Goal: Navigation & Orientation: Find specific page/section

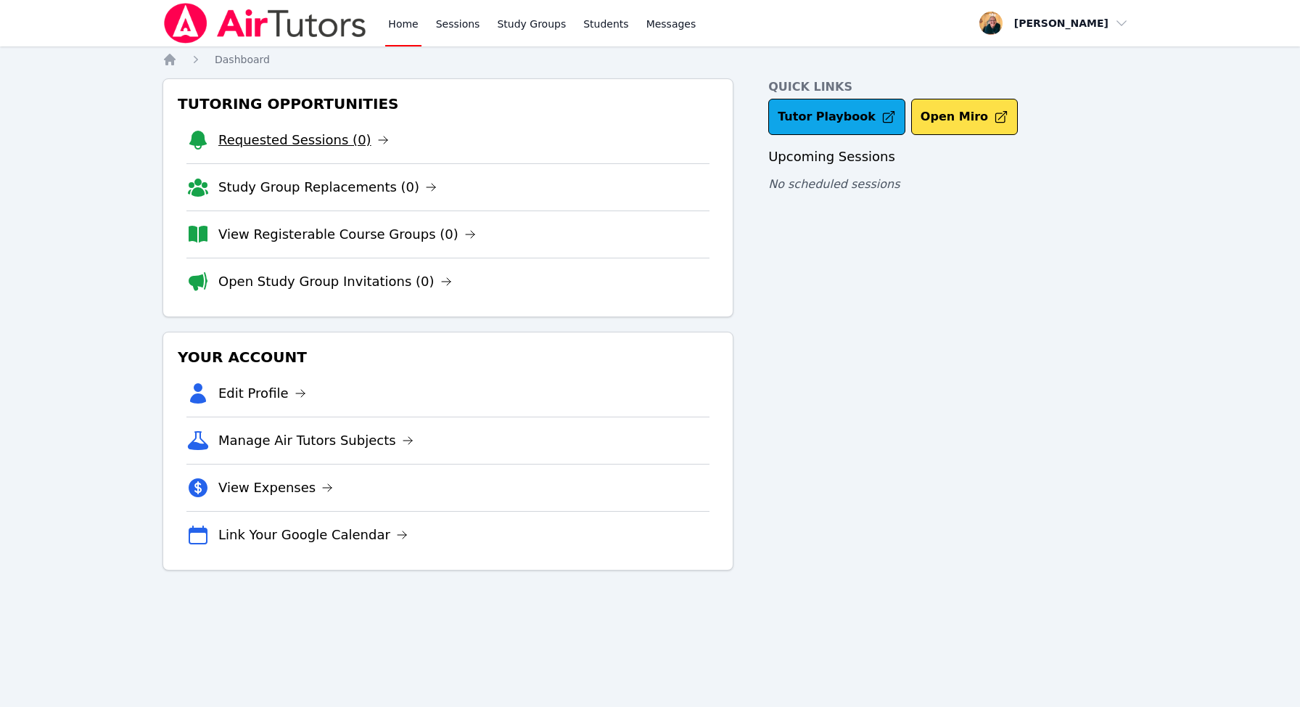
click at [290, 138] on link "Requested Sessions (0)" at bounding box center [303, 140] width 171 height 20
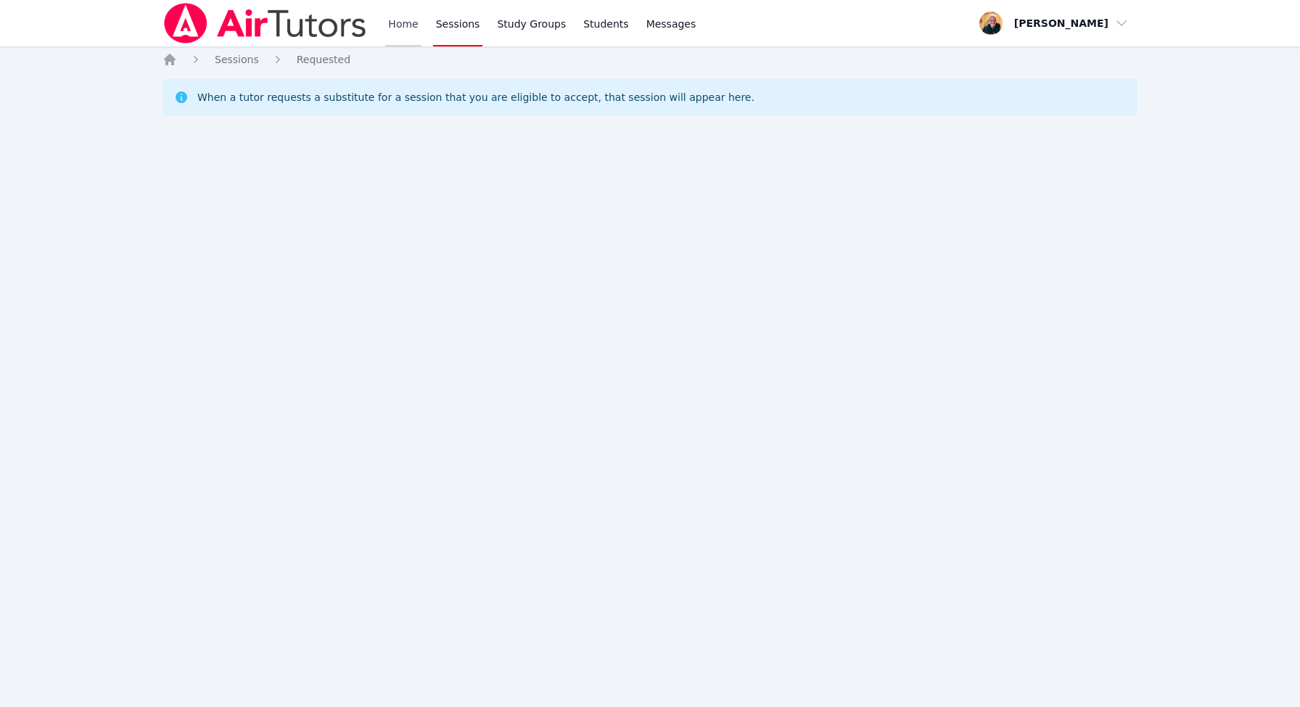
click at [399, 22] on link "Home" at bounding box center [403, 23] width 36 height 46
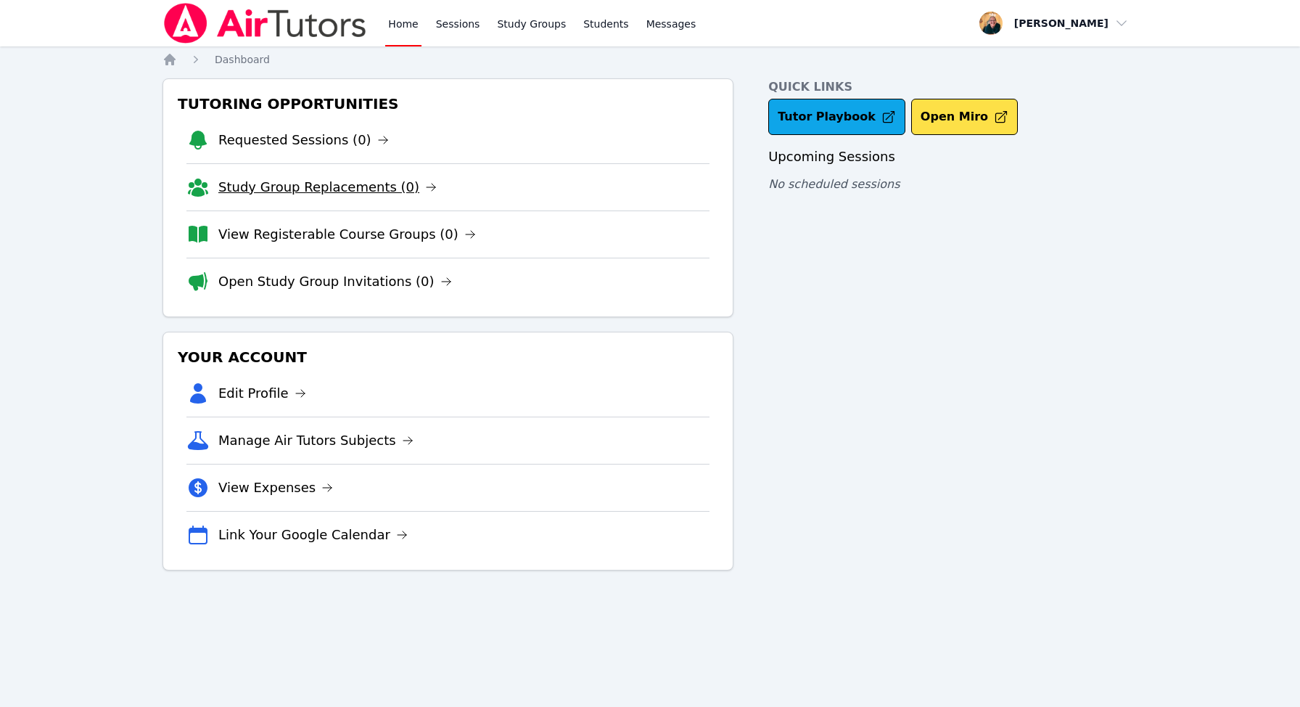
click at [349, 189] on link "Study Group Replacements (0)" at bounding box center [327, 187] width 218 height 20
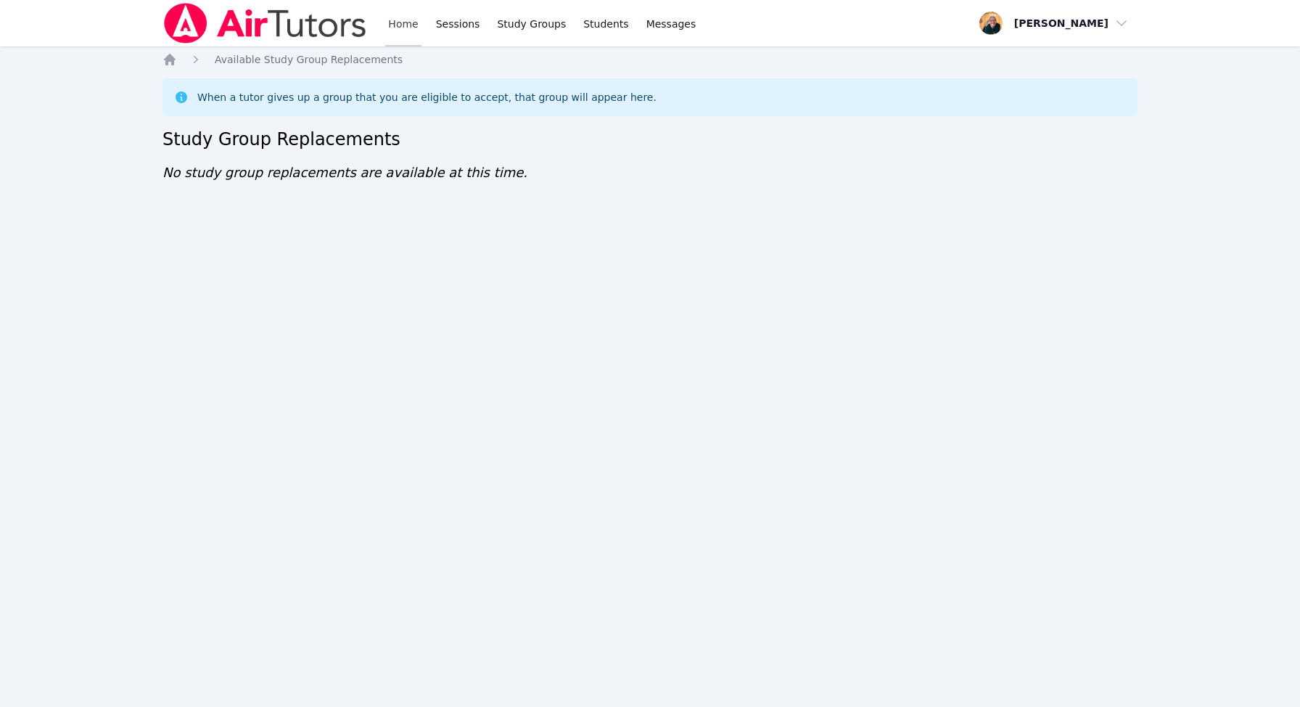
click at [406, 25] on link "Home" at bounding box center [403, 23] width 36 height 46
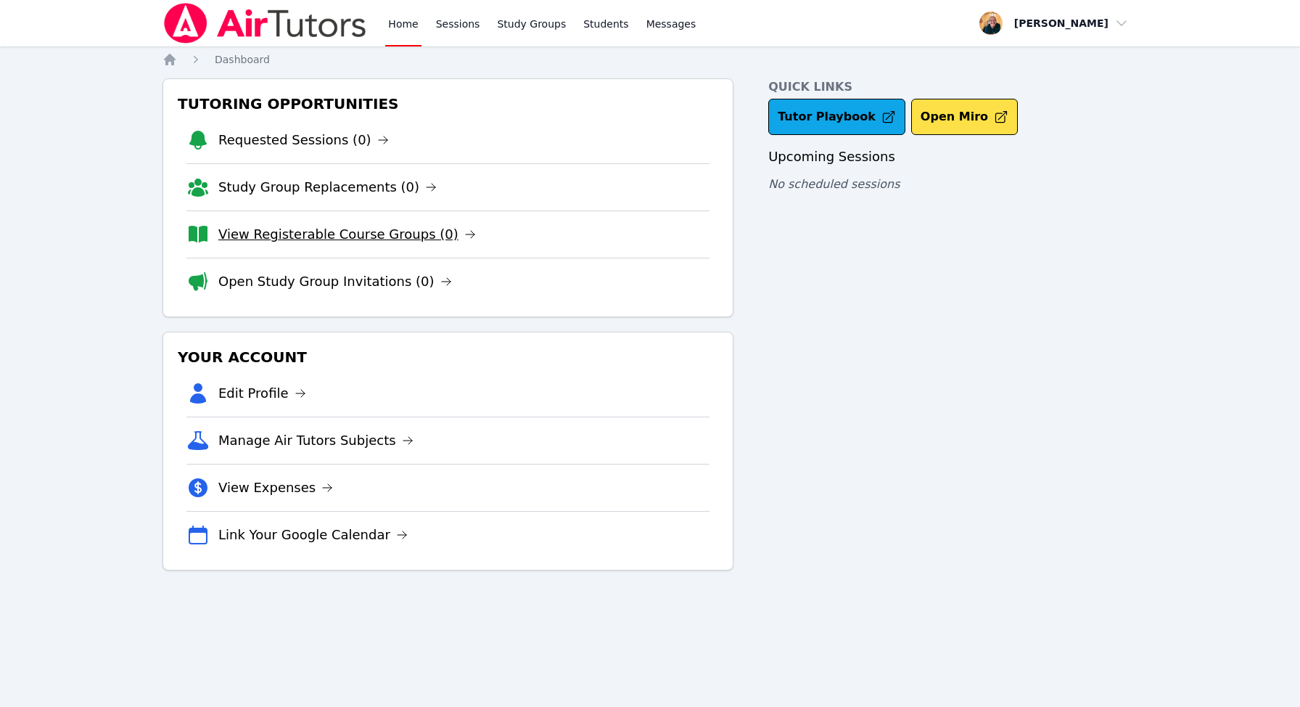
click at [353, 233] on link "View Registerable Course Groups (0)" at bounding box center [347, 234] width 258 height 20
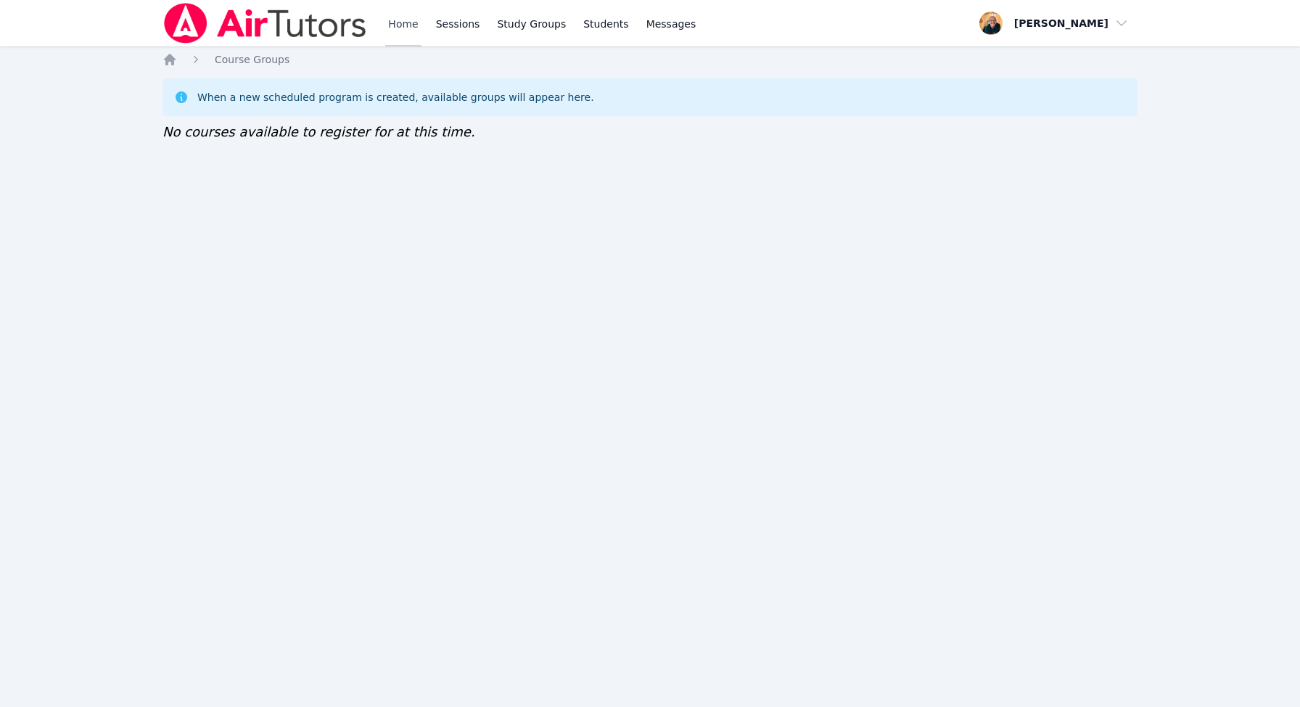
click at [409, 23] on link "Home" at bounding box center [403, 23] width 36 height 46
